Goal: Information Seeking & Learning: Learn about a topic

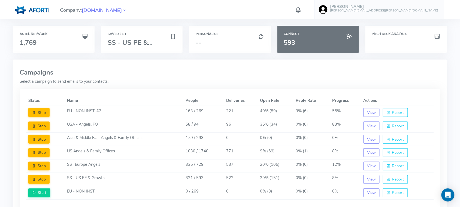
click at [43, 16] on link at bounding box center [35, 9] width 44 height 19
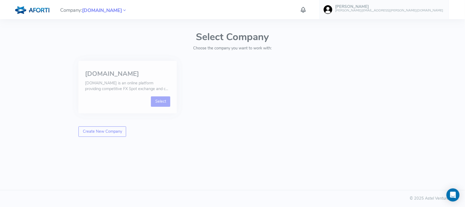
click at [157, 102] on link "Select" at bounding box center [160, 101] width 19 height 10
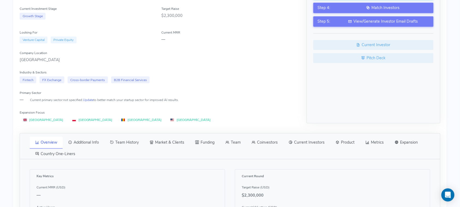
scroll to position [118, 0]
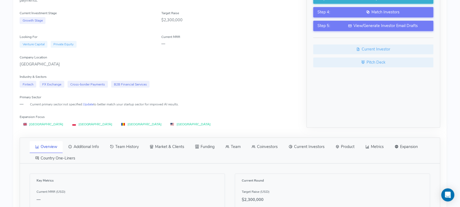
click at [94, 141] on link "Additional Info" at bounding box center [84, 146] width 42 height 11
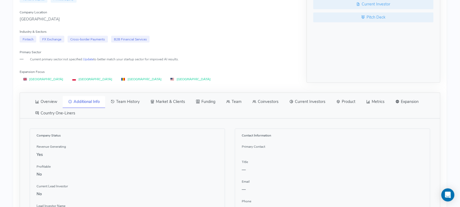
scroll to position [172, 0]
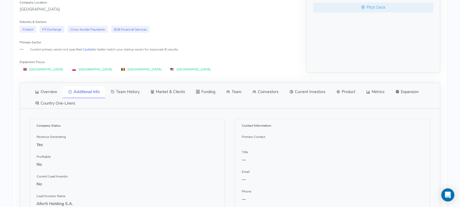
click at [113, 92] on link "Team History" at bounding box center [125, 91] width 40 height 11
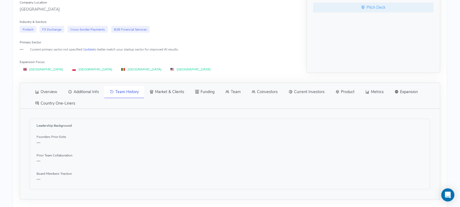
click at [119, 86] on link "Team History" at bounding box center [124, 92] width 40 height 12
click at [174, 88] on link "Market & Clients" at bounding box center [167, 91] width 46 height 11
click at [208, 89] on link "Funding" at bounding box center [205, 91] width 30 height 11
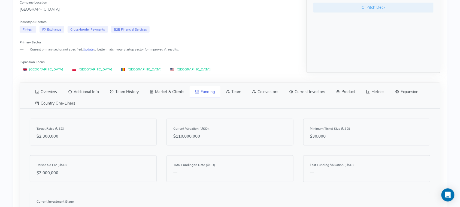
click at [228, 89] on icon at bounding box center [228, 91] width 4 height 5
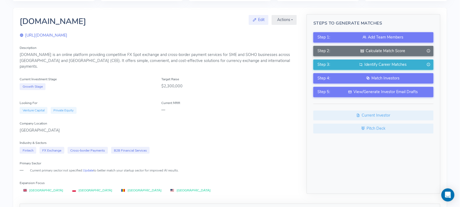
scroll to position [0, 0]
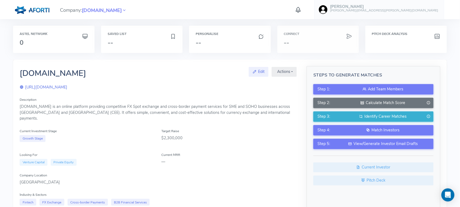
click at [308, 38] on div "Connect --" at bounding box center [317, 39] width 81 height 27
